Goal: Information Seeking & Learning: Learn about a topic

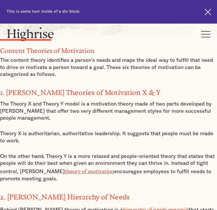
scroll to position [632, 0]
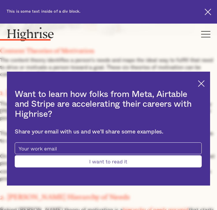
click at [181, 87] on div "Want to learn how folks from Meta, Airtable and Stripe are accelerating their c…" at bounding box center [108, 129] width 203 height 114
click at [198, 82] on img at bounding box center [201, 83] width 7 height 7
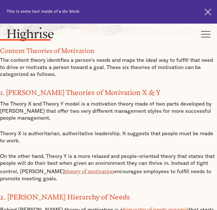
drag, startPoint x: 1, startPoint y: 147, endPoint x: 59, endPoint y: 163, distance: 60.2
click at [59, 122] on p "The Theory X and Theory Y model is a motivation theory made of two parts develo…" at bounding box center [108, 111] width 217 height 21
click at [54, 122] on p "The Theory X and Theory Y model is a motivation theory made of two parts develo…" at bounding box center [108, 111] width 217 height 21
drag, startPoint x: 53, startPoint y: 162, endPoint x: -2, endPoint y: 148, distance: 56.4
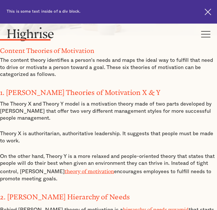
copy p "The Theory X and Theory Y model is a motivation theory made of two parts develo…"
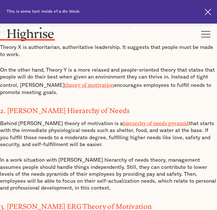
scroll to position [747, 0]
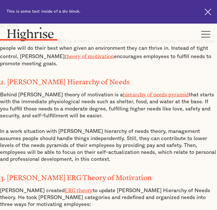
drag, startPoint x: 17, startPoint y: 133, endPoint x: 117, endPoint y: 153, distance: 102.2
click at [117, 120] on p "Behind [PERSON_NAME] theory of motivation is a hierarchy of needs pyramid that …" at bounding box center [108, 104] width 217 height 29
copy p "[PERSON_NAME] theory of motivation is a hierarchy of needs pyramid that starts …"
drag, startPoint x: 97, startPoint y: 152, endPoint x: 93, endPoint y: 151, distance: 4.0
click at [97, 120] on p "Behind [PERSON_NAME] theory of motivation is a hierarchy of needs pyramid that …" at bounding box center [108, 104] width 217 height 29
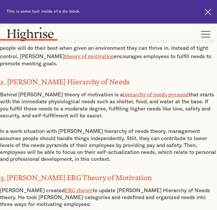
click at [22, 120] on p "Behind [PERSON_NAME] theory of motivation is a hierarchy of needs pyramid that …" at bounding box center [108, 104] width 217 height 29
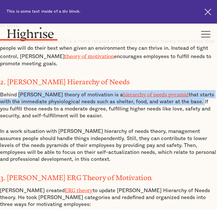
drag, startPoint x: 17, startPoint y: 131, endPoint x: 177, endPoint y: 140, distance: 160.5
click at [177, 120] on p "Behind [PERSON_NAME] theory of motivation is a hierarchy of needs pyramid that …" at bounding box center [108, 104] width 217 height 29
copy p "[PERSON_NAME] theory of motivation is a hierarchy of needs pyramid that starts …"
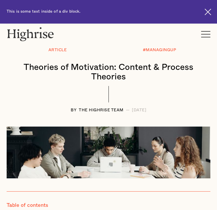
scroll to position [0, 0]
